Goal: Information Seeking & Learning: Learn about a topic

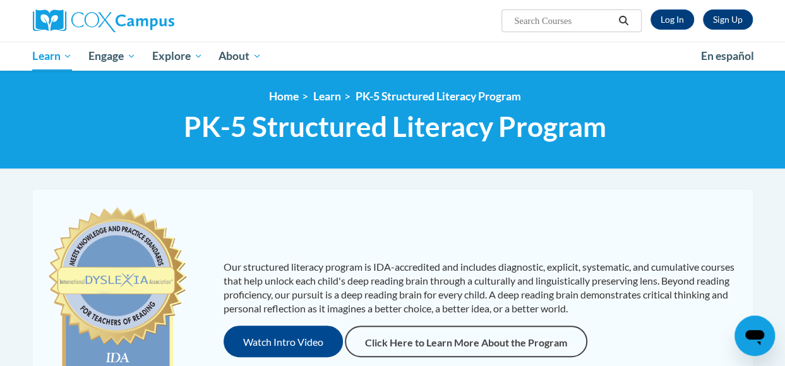
scroll to position [821, 0]
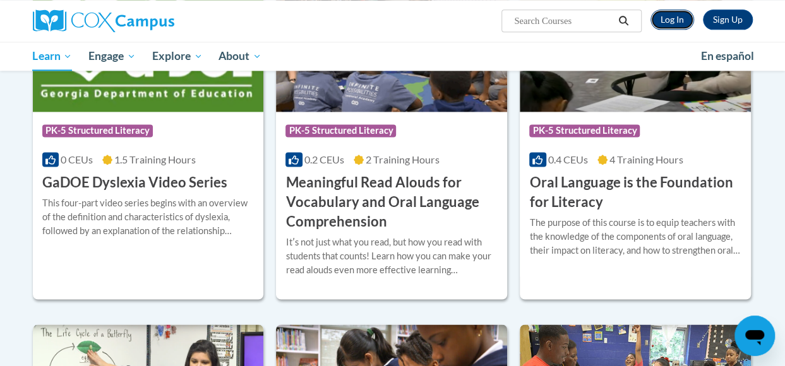
click at [672, 21] on link "Log In" at bounding box center [673, 19] width 44 height 20
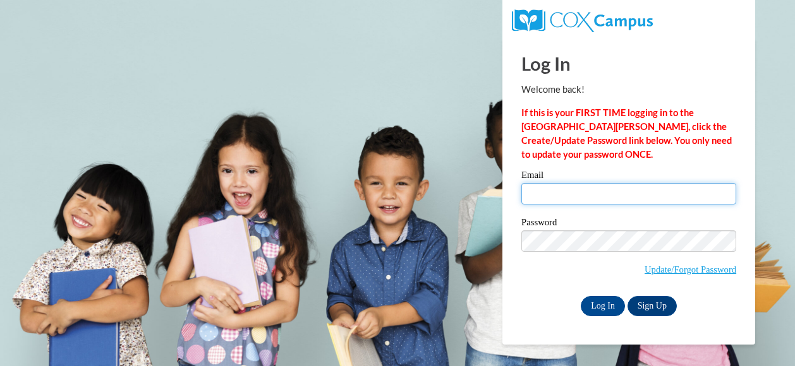
click at [632, 190] on input "Email" at bounding box center [628, 193] width 215 height 21
type input "kday@atlantaspeechschool.org"
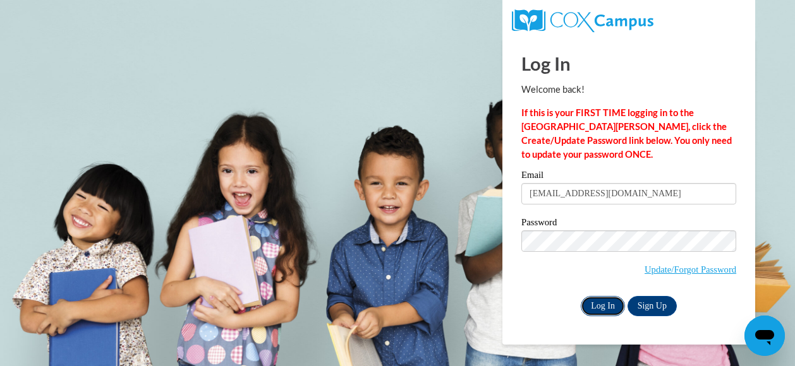
click at [613, 303] on input "Log In" at bounding box center [603, 306] width 44 height 20
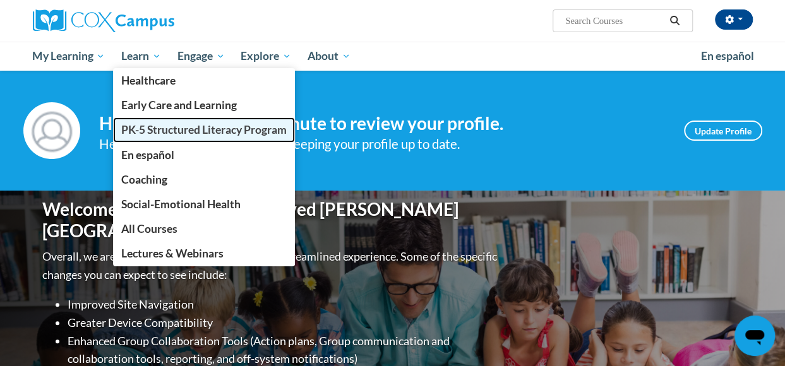
click at [167, 127] on span "PK-5 Structured Literacy Program" at bounding box center [204, 129] width 166 height 13
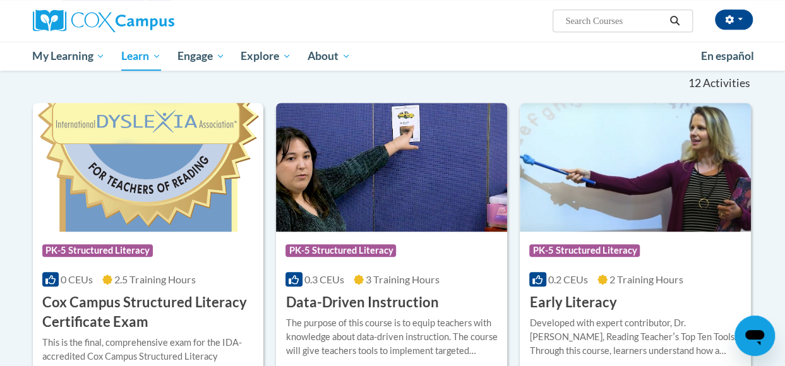
scroll to position [442, 0]
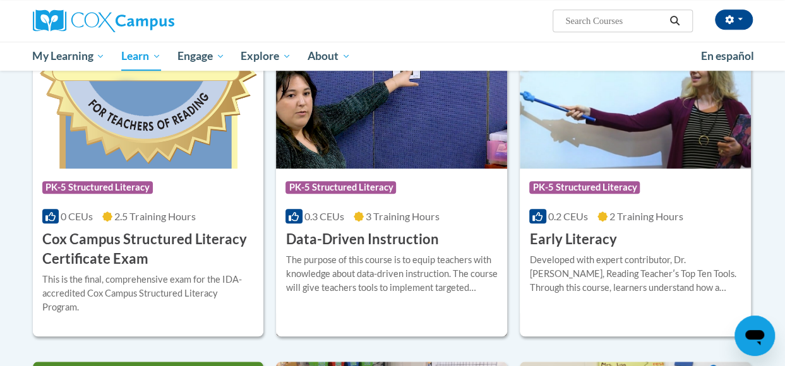
click at [397, 246] on h3 "Data-Driven Instruction" at bounding box center [362, 240] width 153 height 20
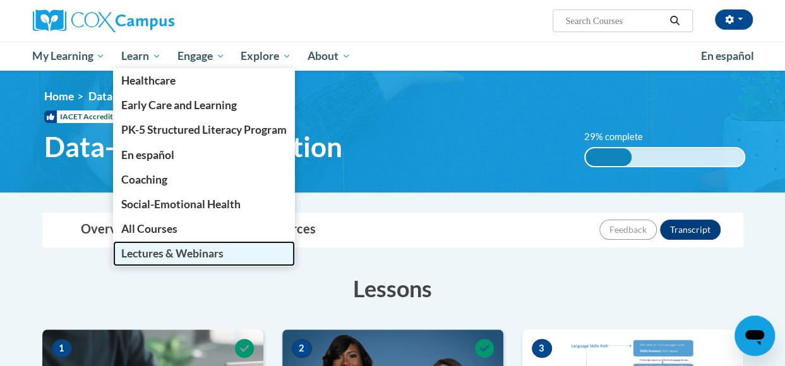
click at [143, 253] on span "Lectures & Webinars" at bounding box center [172, 253] width 102 height 13
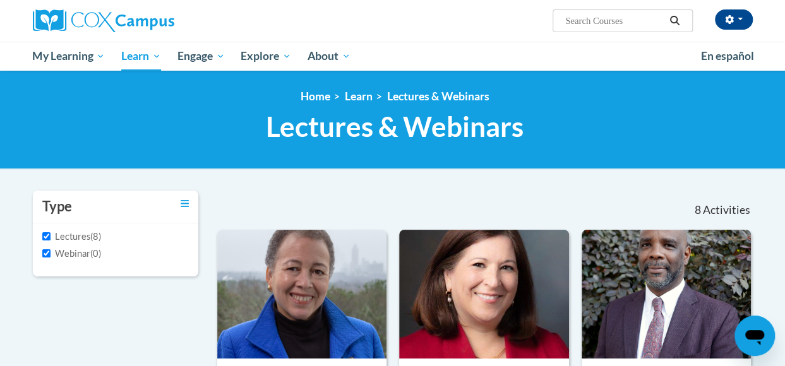
click at [78, 250] on label "Webinar" at bounding box center [66, 254] width 48 height 14
click at [51, 250] on input "Webinar" at bounding box center [46, 254] width 8 height 8
click at [45, 255] on input "Webinar" at bounding box center [46, 254] width 8 height 8
checkbox input "true"
click at [45, 239] on input "Lectures" at bounding box center [46, 237] width 8 height 8
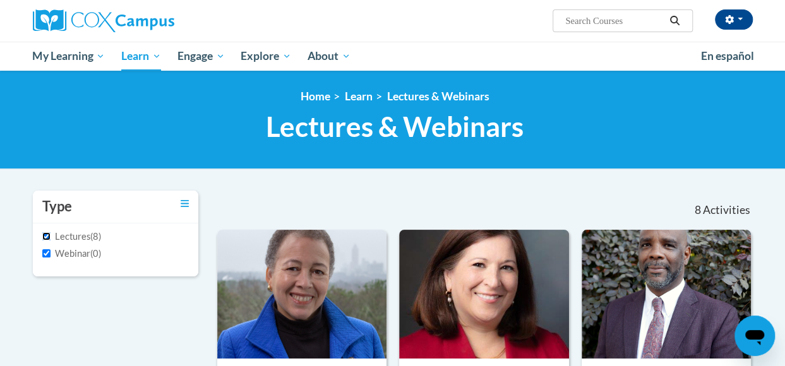
checkbox input "false"
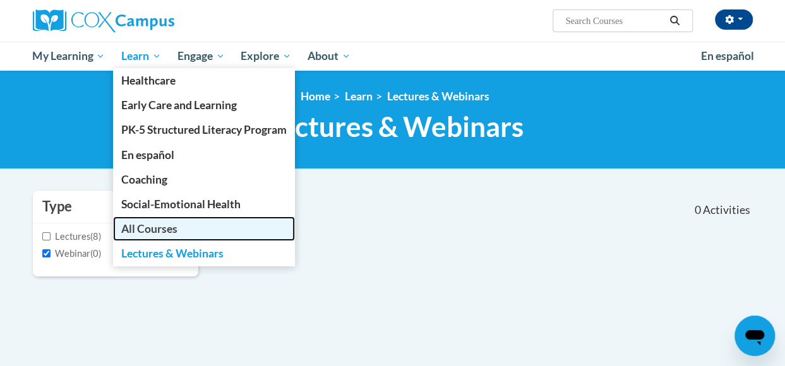
click at [159, 227] on span "All Courses" at bounding box center [149, 228] width 56 height 13
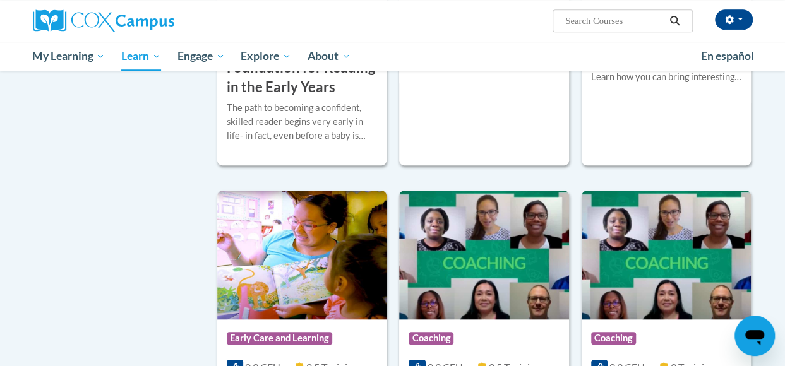
scroll to position [505, 0]
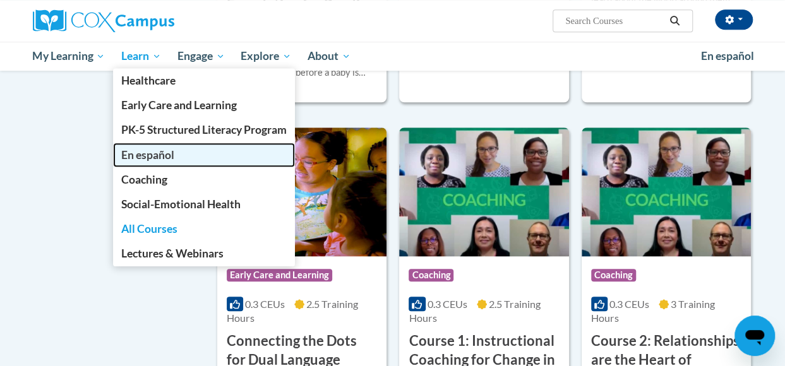
click at [148, 157] on span "En español" at bounding box center [147, 154] width 53 height 13
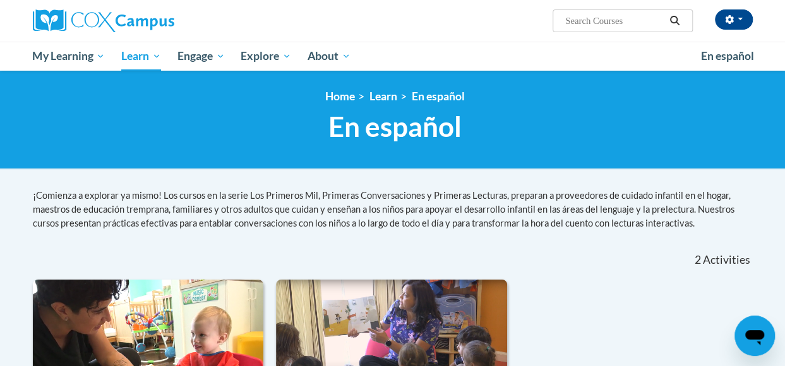
scroll to position [126, 0]
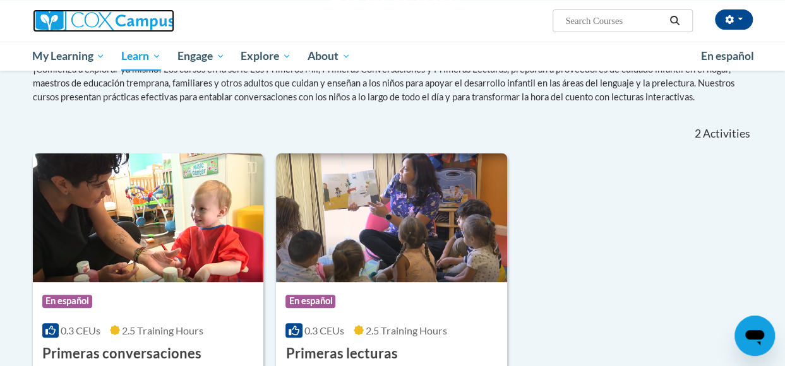
click at [102, 21] on img at bounding box center [104, 20] width 142 height 23
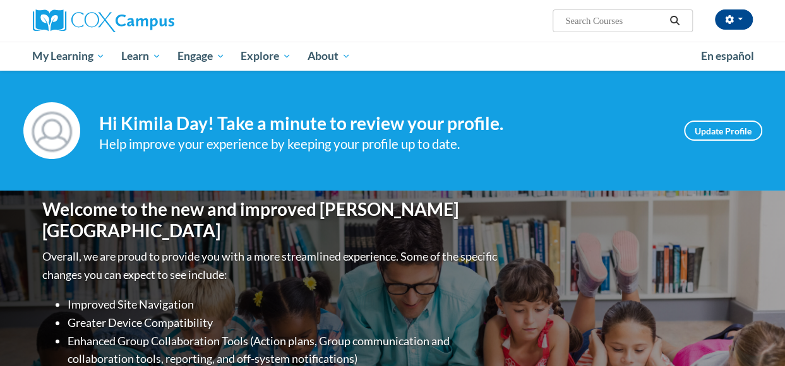
click at [119, 20] on img at bounding box center [104, 20] width 142 height 23
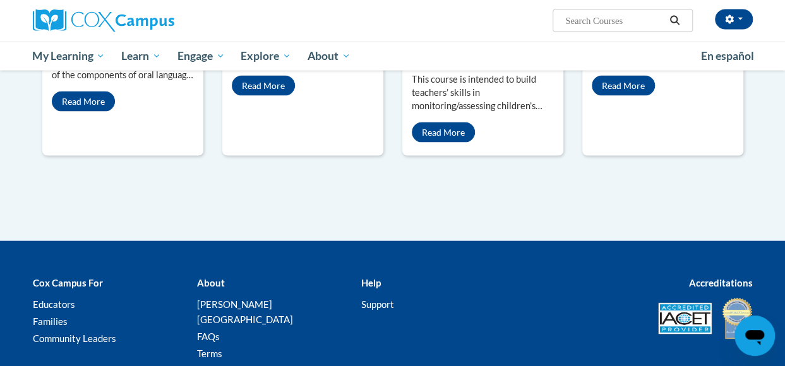
scroll to position [1327, 0]
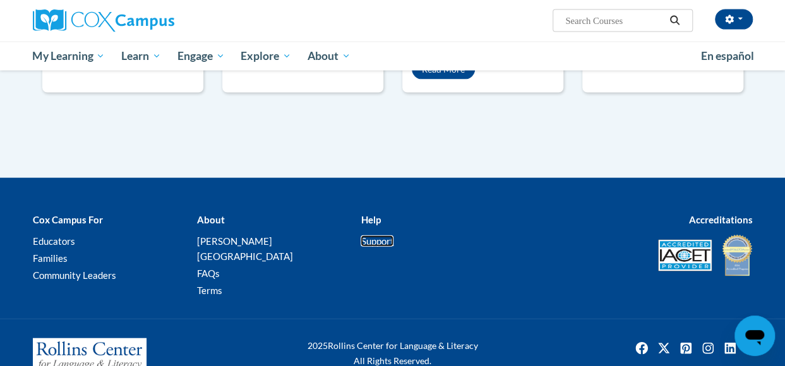
click at [374, 236] on link "Support" at bounding box center [377, 241] width 33 height 11
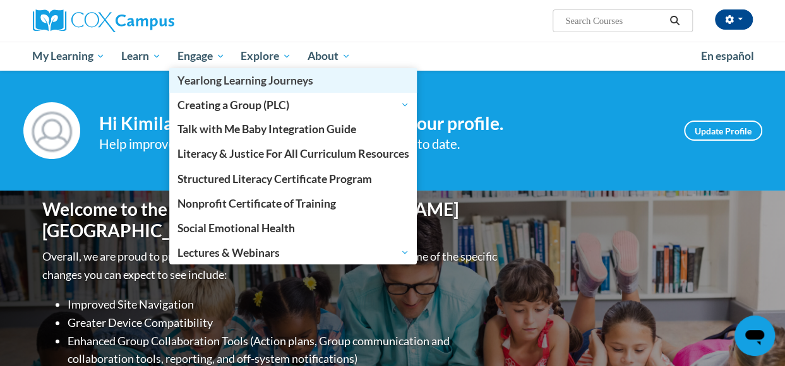
scroll to position [1315, 0]
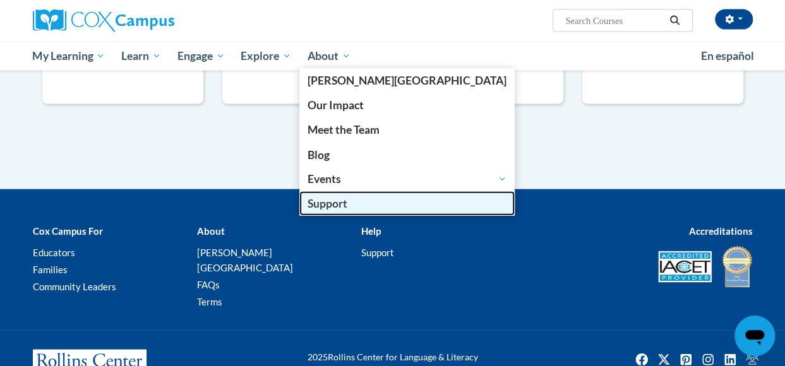
click at [344, 205] on span "Support" at bounding box center [328, 203] width 40 height 13
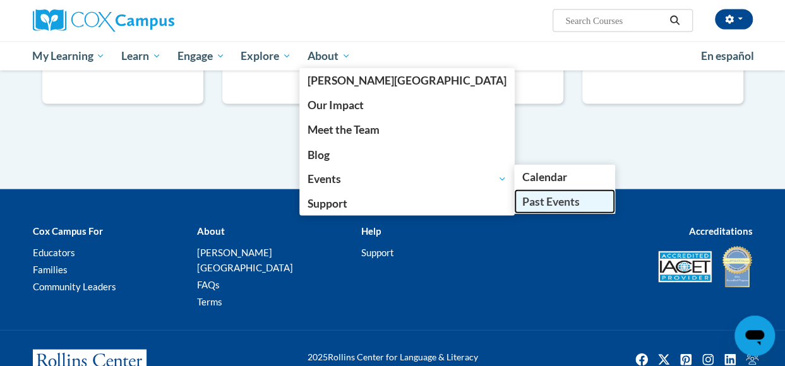
click at [522, 198] on span "Past Events" at bounding box center [550, 201] width 57 height 13
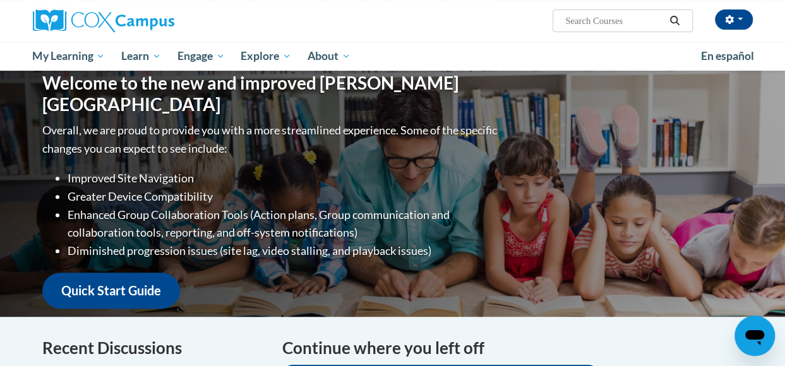
scroll to position [0, 0]
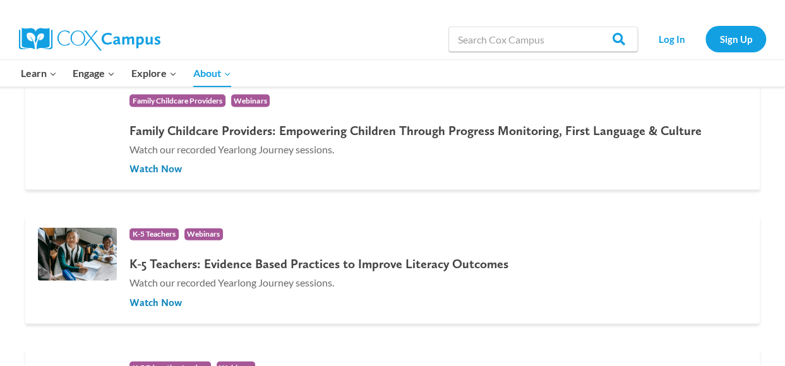
scroll to position [1327, 0]
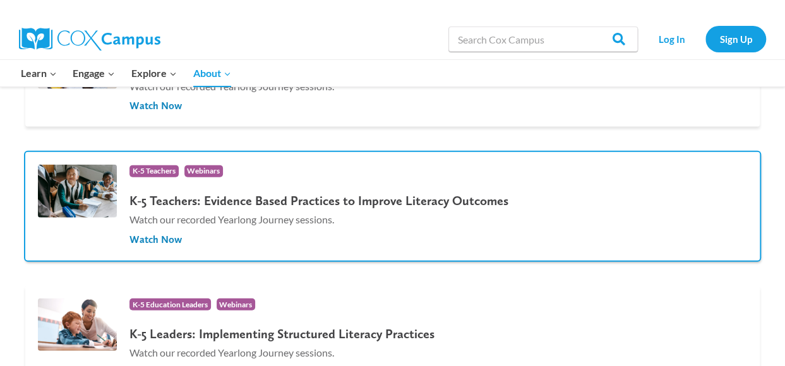
click at [209, 172] on span "Webinars" at bounding box center [203, 172] width 39 height 12
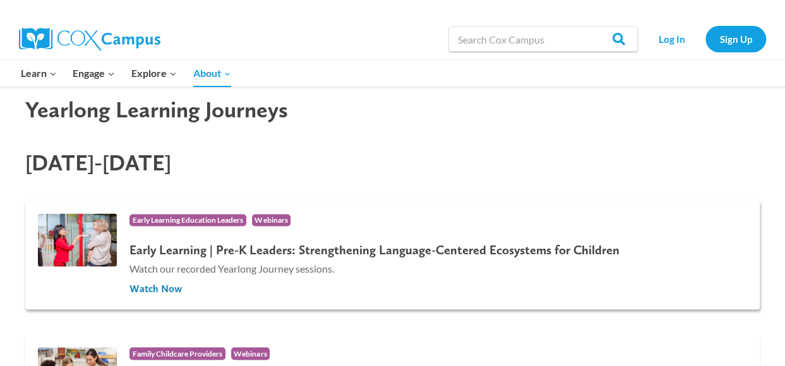
scroll to position [1074, 0]
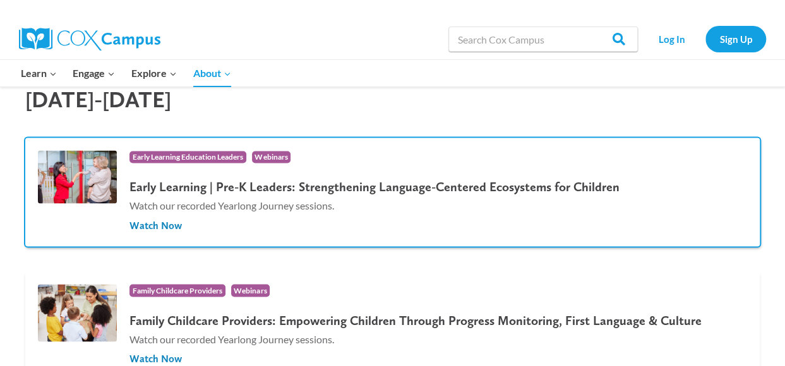
click at [270, 152] on span "Webinars" at bounding box center [271, 157] width 39 height 12
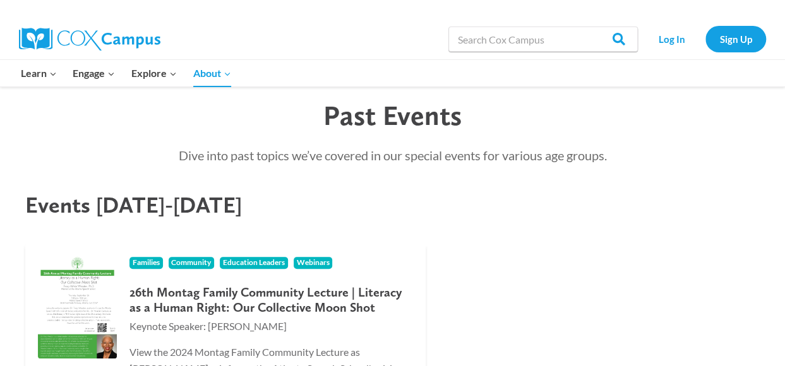
scroll to position [0, 0]
